Goal: Information Seeking & Learning: Find specific fact

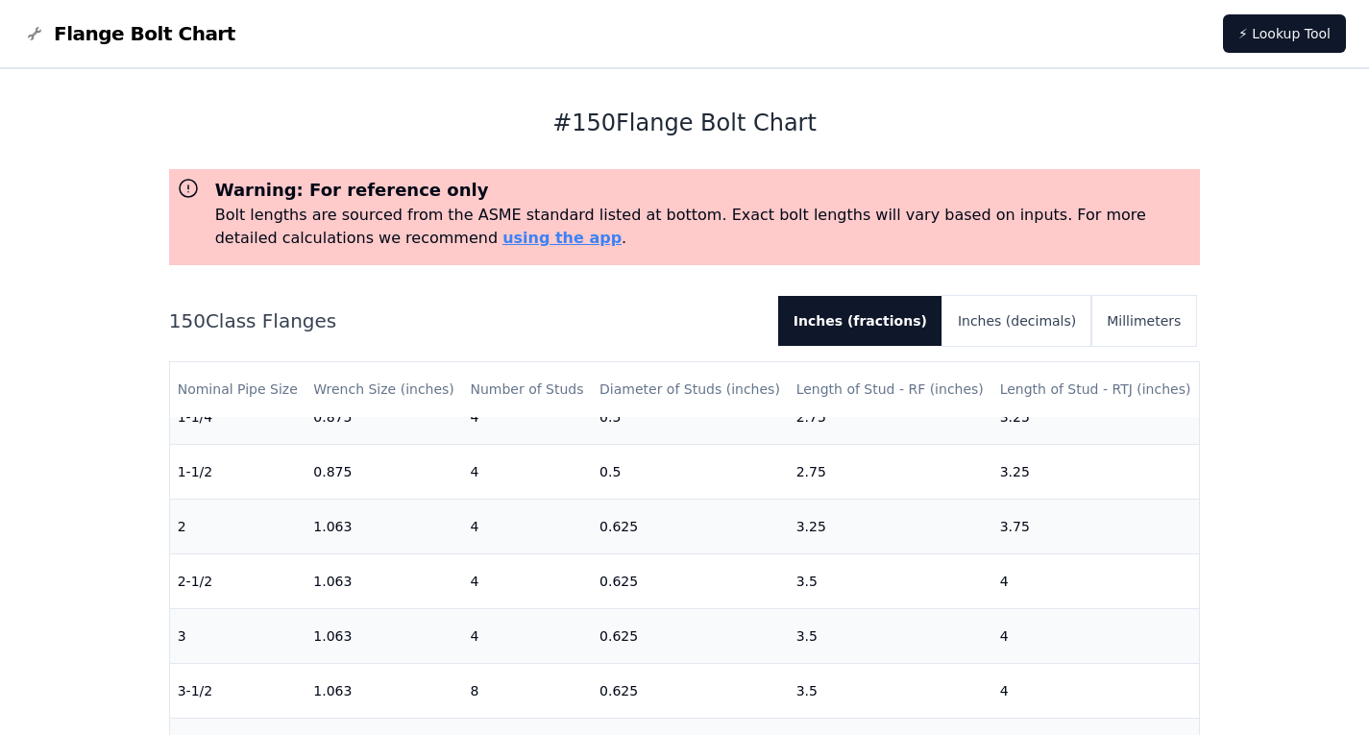
scroll to position [96, 0]
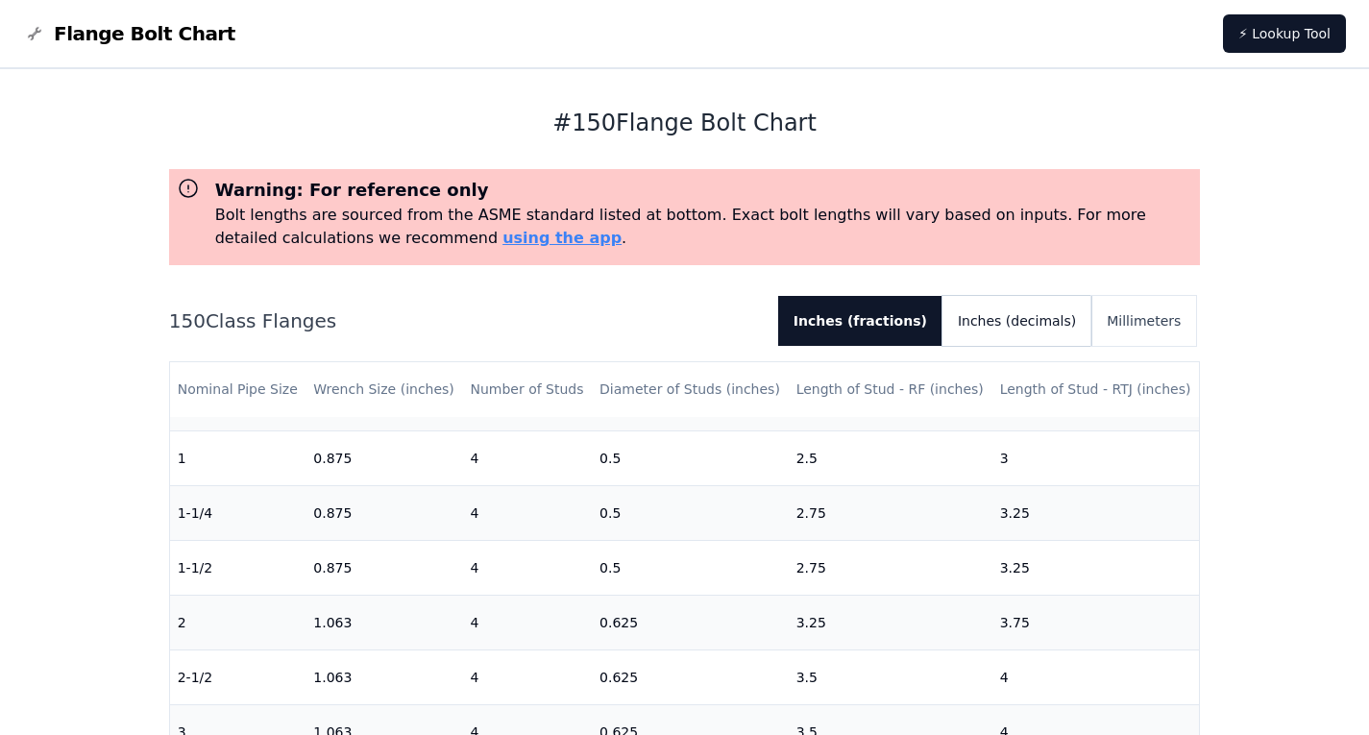
click at [1020, 321] on button "Inches (decimals)" at bounding box center [1017, 321] width 149 height 50
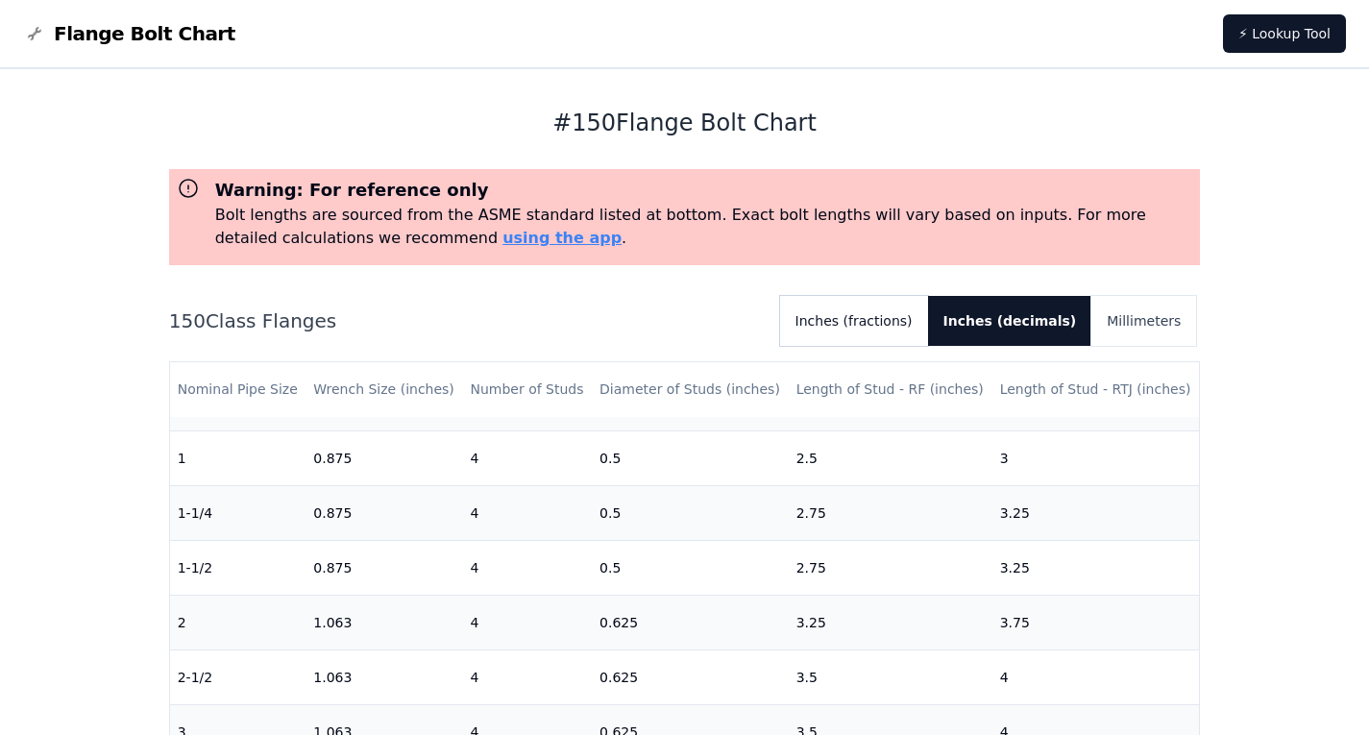
click at [928, 313] on button "Inches (fractions)" at bounding box center [854, 321] width 148 height 50
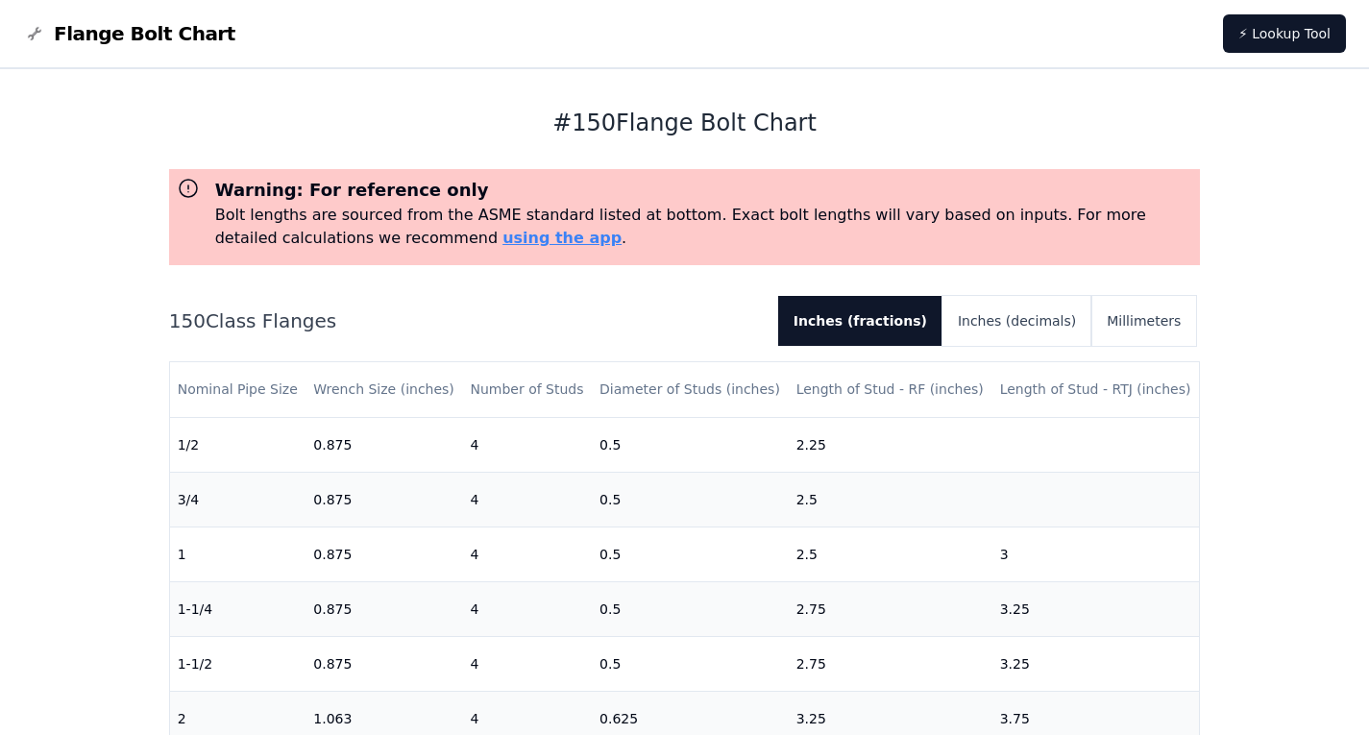
scroll to position [0, 0]
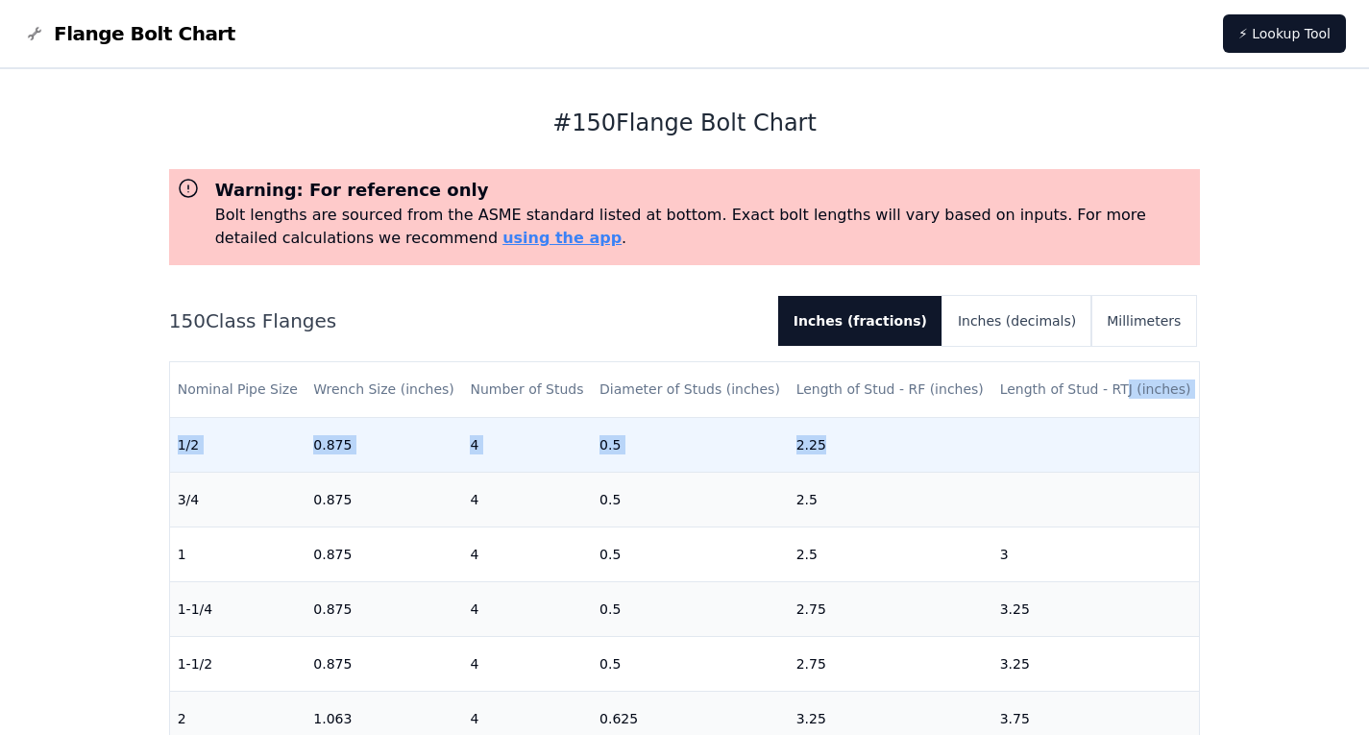
drag, startPoint x: 1105, startPoint y: 399, endPoint x: 921, endPoint y: 430, distance: 186.1
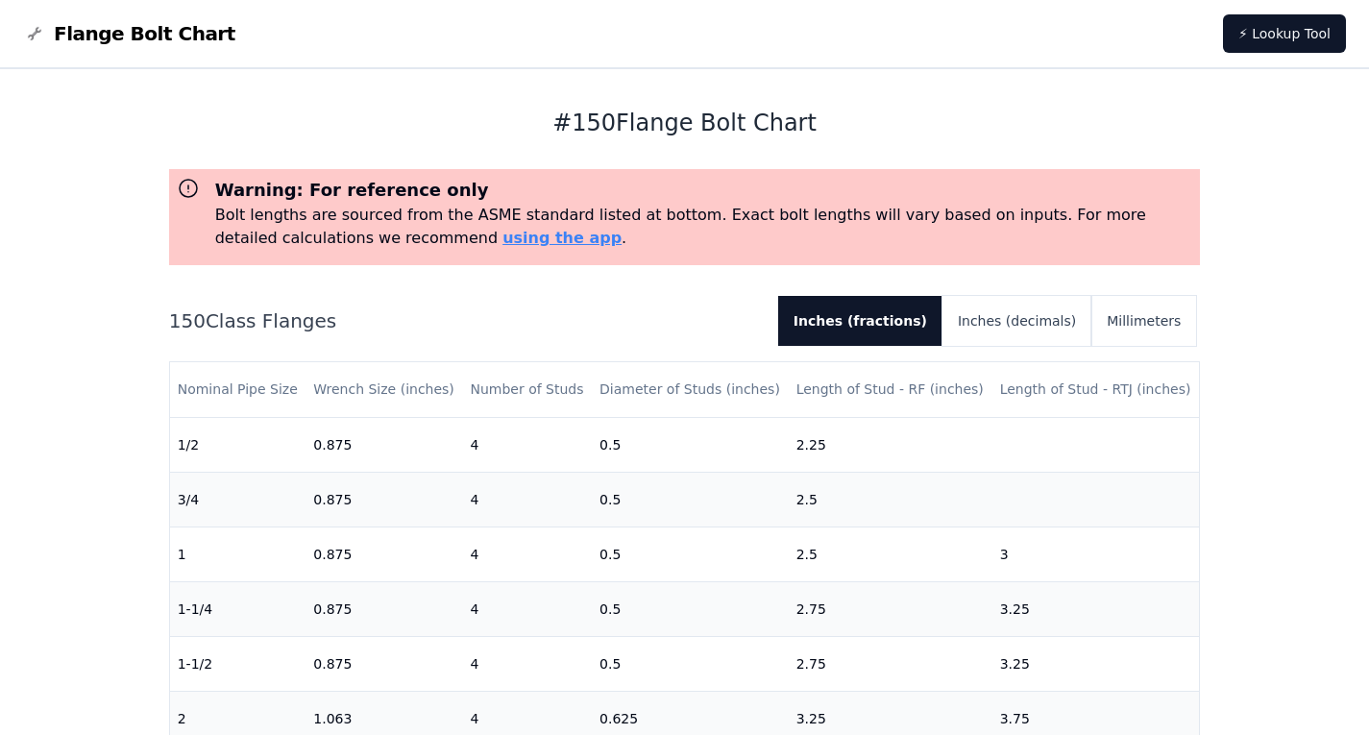
click at [1317, 455] on div "# 150 Flange Bolt Chart Warning: For reference only Bolt lengths are sourced fr…" at bounding box center [684, 721] width 1369 height 1304
drag, startPoint x: 1081, startPoint y: 391, endPoint x: 1109, endPoint y: 391, distance: 27.9
click at [1078, 391] on th "Length of Stud - RTJ (inches)" at bounding box center [1097, 389] width 208 height 55
click at [1105, 389] on th "Length of Stud - RTJ (inches)" at bounding box center [1097, 389] width 208 height 55
drag, startPoint x: 1114, startPoint y: 390, endPoint x: 1076, endPoint y: 394, distance: 37.7
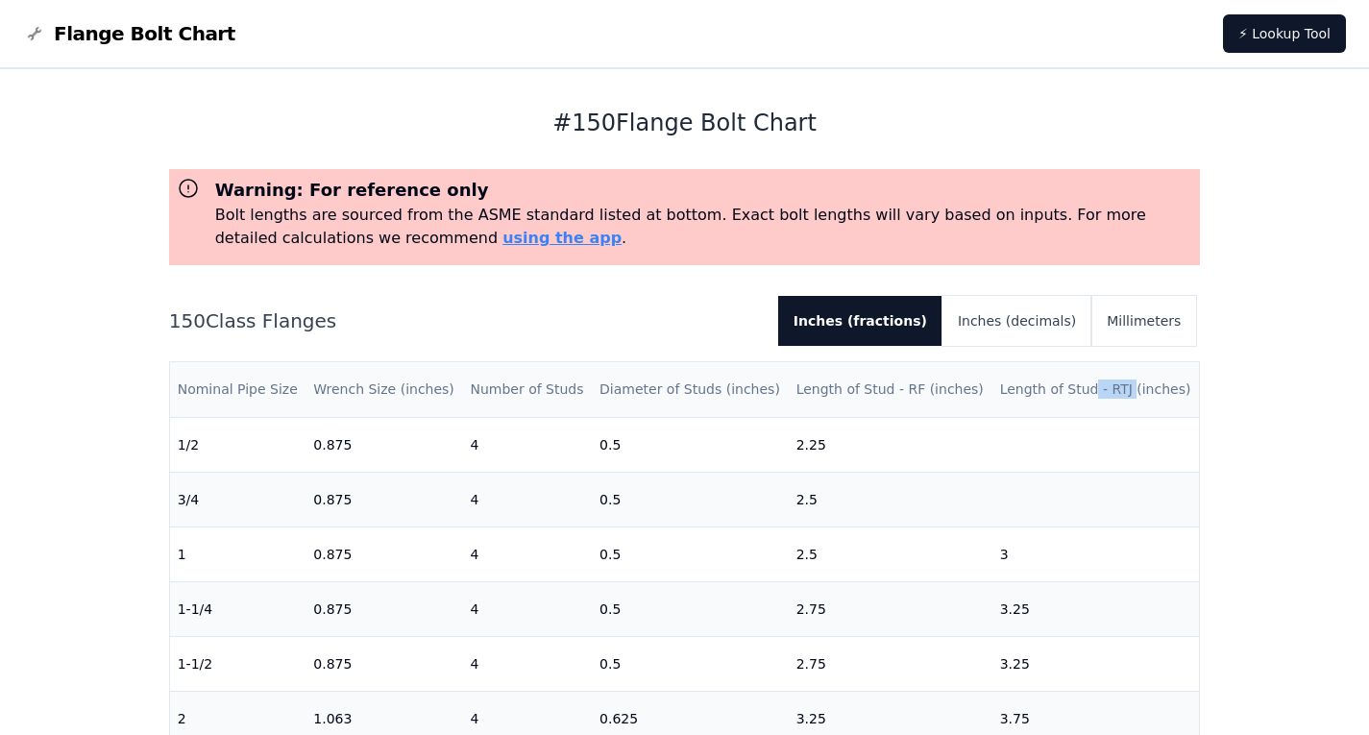
click at [1076, 394] on th "Length of Stud - RTJ (inches)" at bounding box center [1097, 389] width 208 height 55
click at [1117, 394] on th "Length of Stud - RTJ (inches)" at bounding box center [1097, 389] width 208 height 55
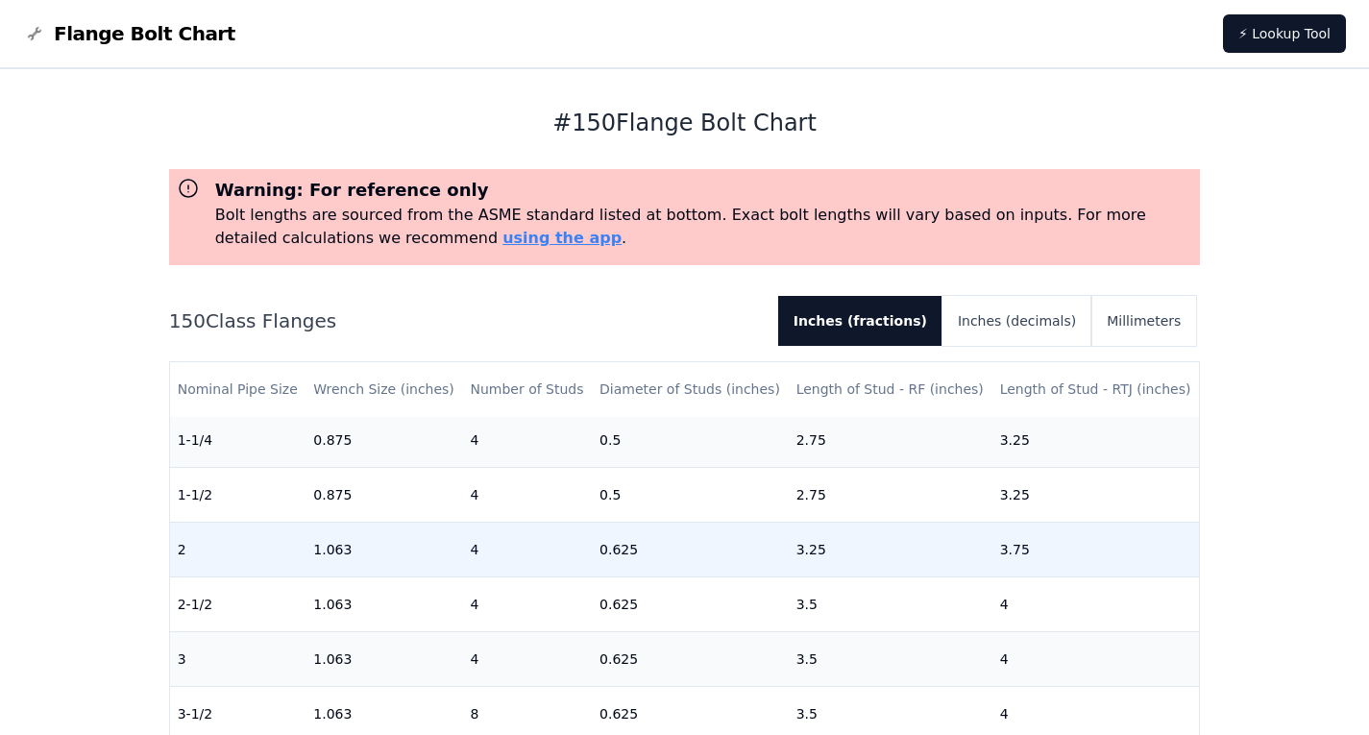
scroll to position [192, 0]
